Goal: Book appointment/travel/reservation

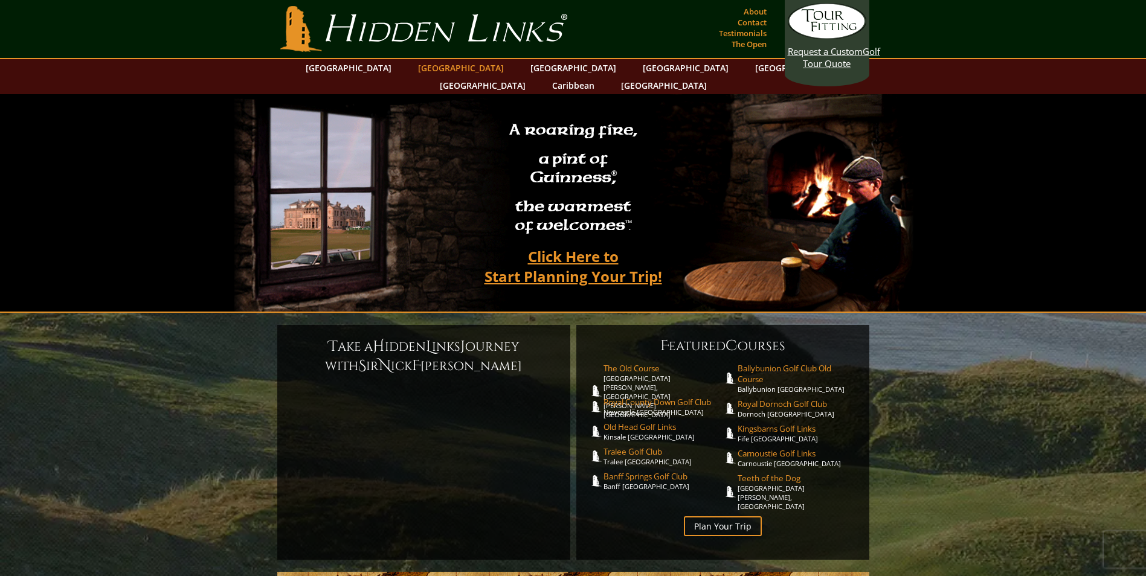
click at [453, 69] on link "[GEOGRAPHIC_DATA]" at bounding box center [461, 68] width 98 height 18
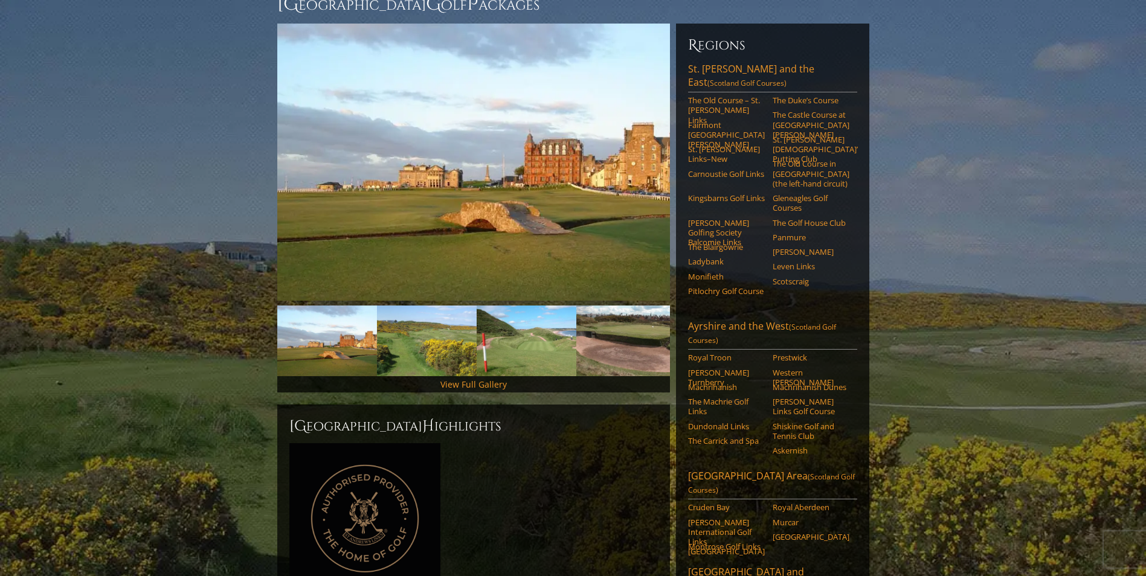
scroll to position [60, 0]
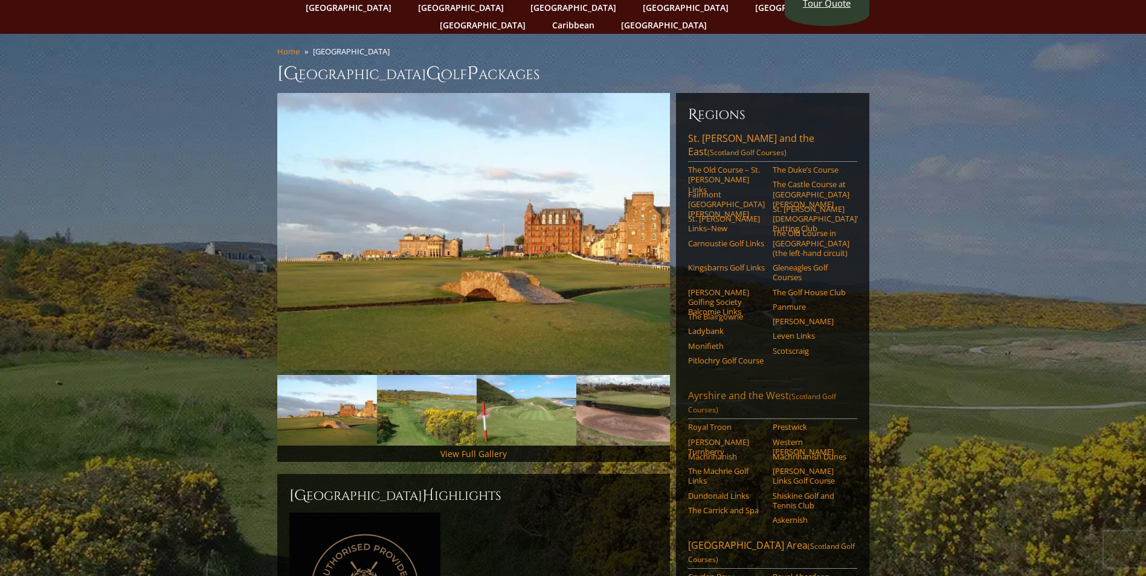
click at [720, 389] on link "Ayrshire and the West (Scotland Golf Courses)" at bounding box center [772, 404] width 169 height 30
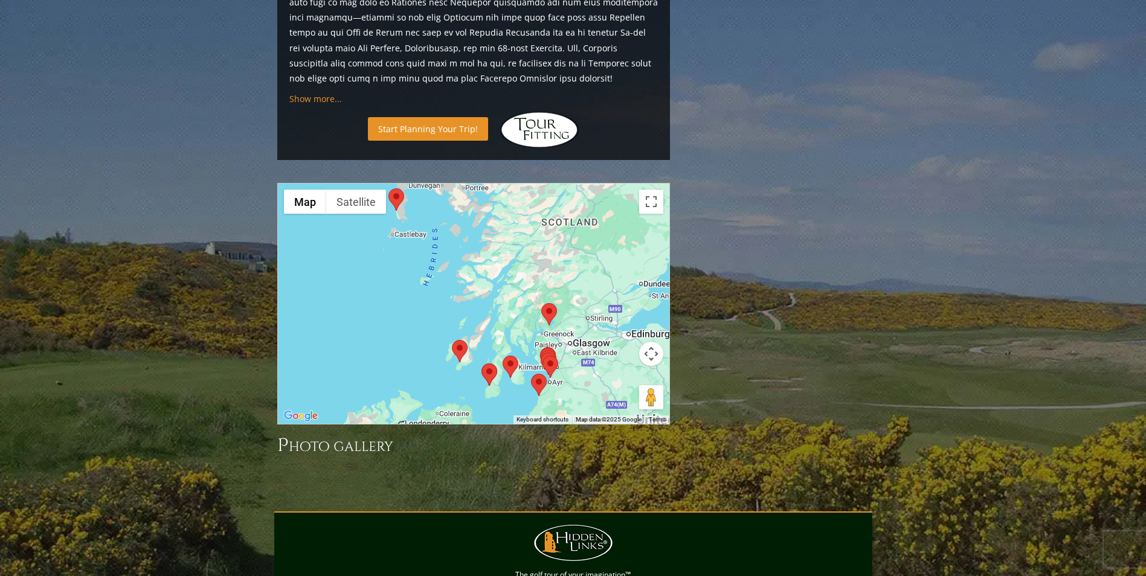
scroll to position [1051, 0]
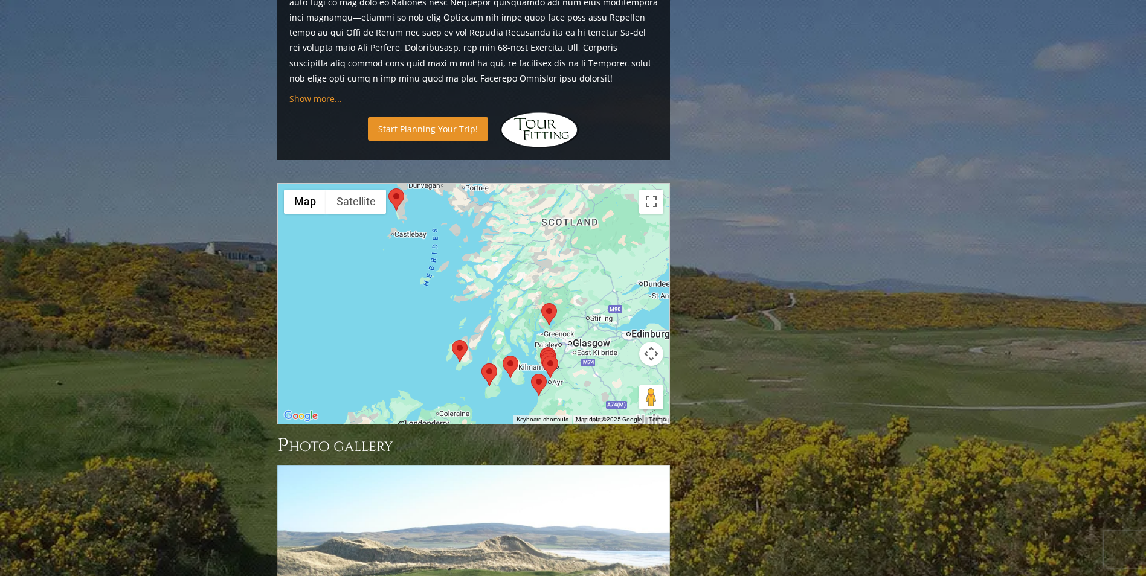
click at [462, 117] on link "Start Planning Your Trip!" at bounding box center [428, 129] width 120 height 24
